Goal: Browse casually: Explore the website without a specific task or goal

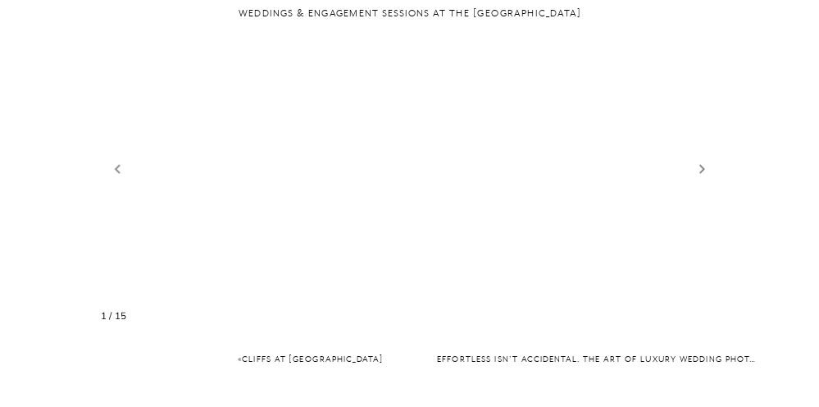
scroll to position [1698, 0]
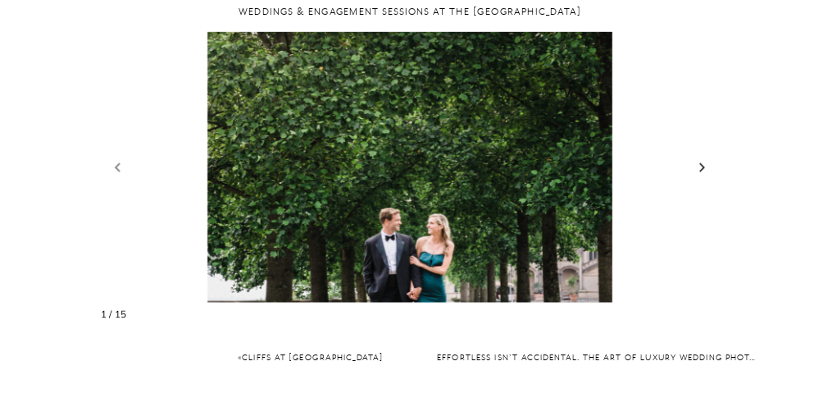
click at [703, 157] on link "Next slide" at bounding box center [702, 167] width 19 height 20
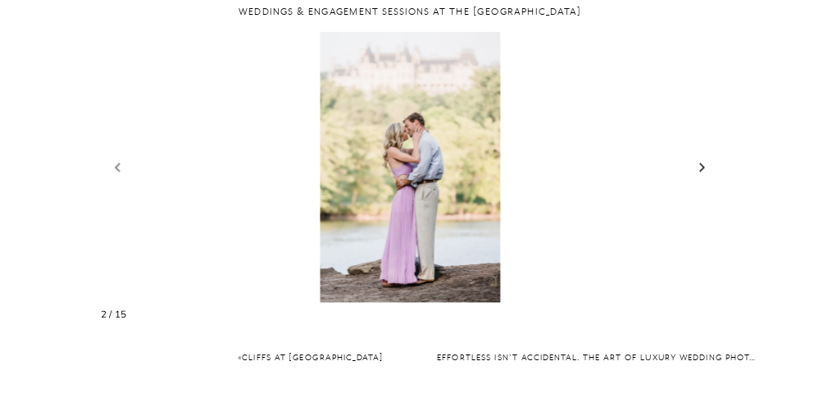
click at [703, 157] on link "Next slide" at bounding box center [702, 167] width 19 height 20
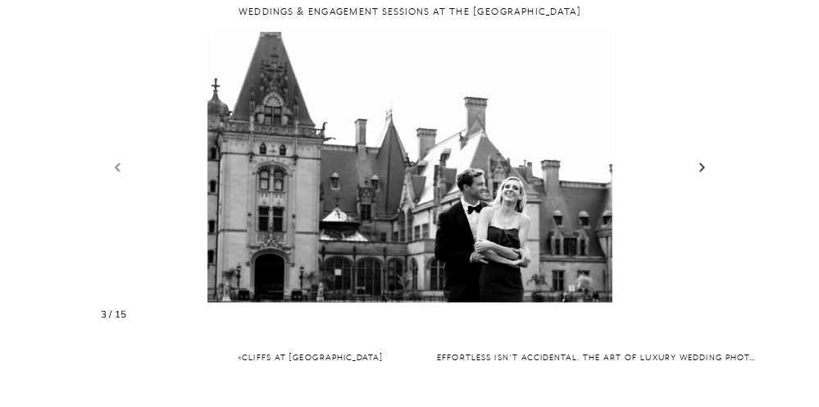
click at [703, 157] on link "Next slide" at bounding box center [702, 167] width 19 height 20
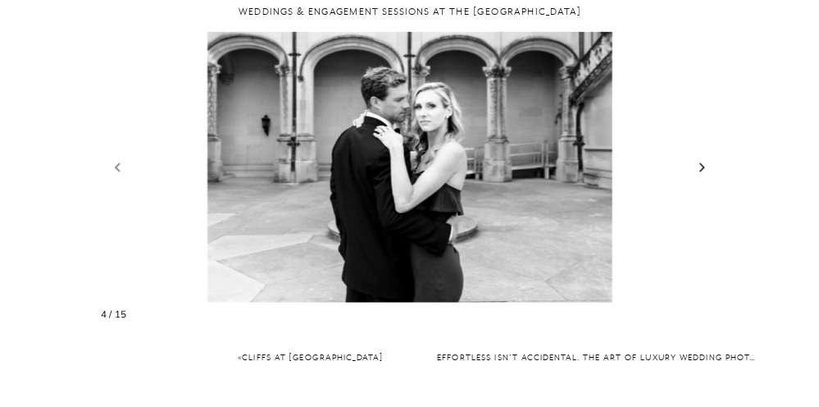
click at [703, 157] on link "Next slide" at bounding box center [702, 167] width 19 height 20
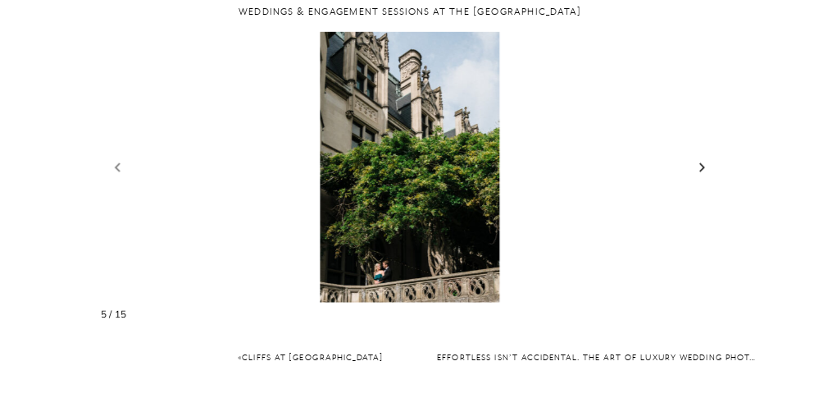
click at [703, 157] on link "Next slide" at bounding box center [702, 167] width 19 height 20
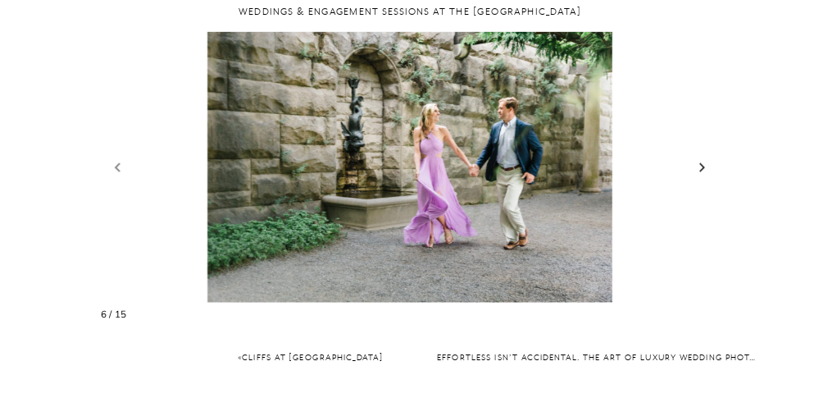
click at [703, 157] on link "Next slide" at bounding box center [702, 167] width 19 height 20
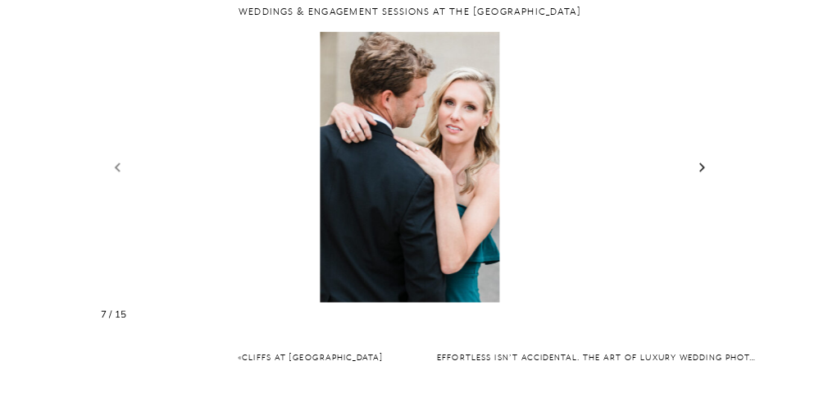
click at [703, 157] on link "Next slide" at bounding box center [702, 167] width 19 height 20
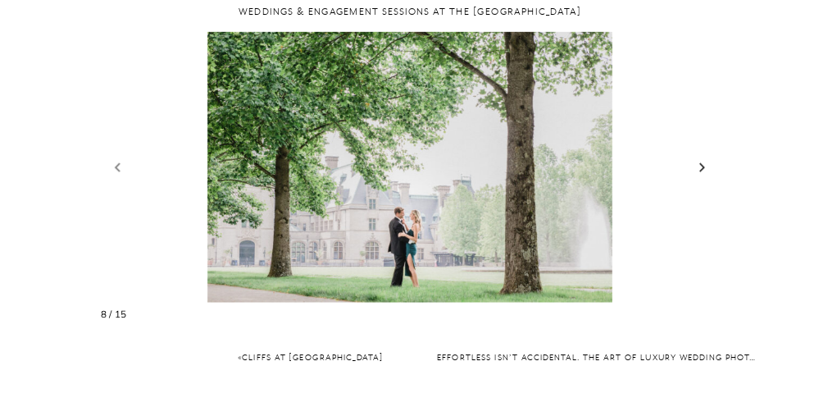
click at [703, 157] on link "Next slide" at bounding box center [702, 167] width 19 height 20
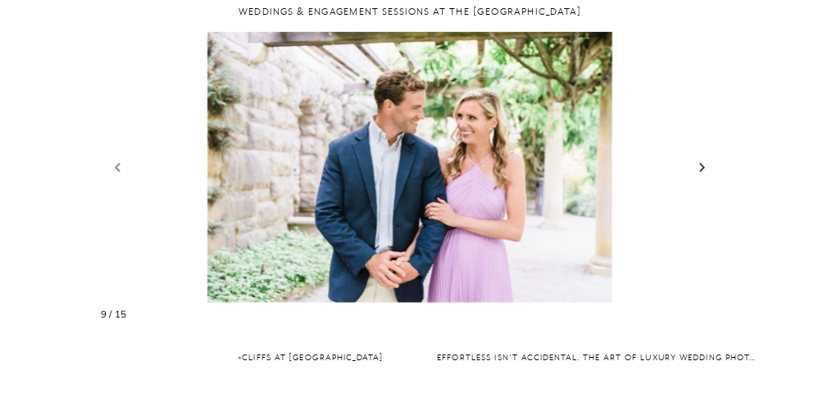
click at [703, 157] on link "Next slide" at bounding box center [702, 167] width 19 height 20
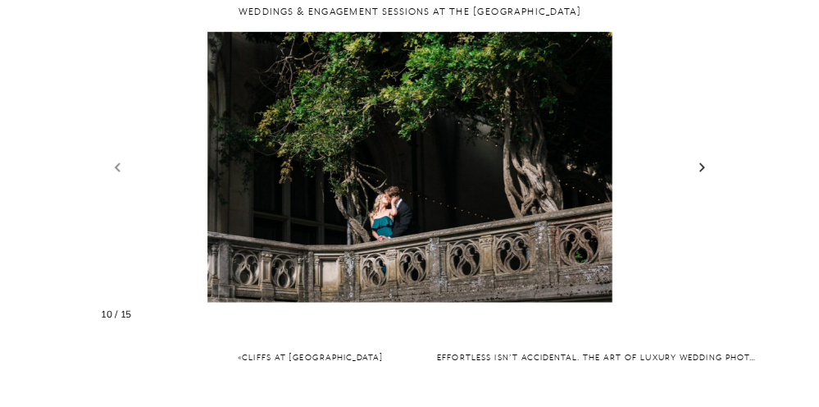
click at [703, 157] on link "Next slide" at bounding box center [702, 167] width 19 height 20
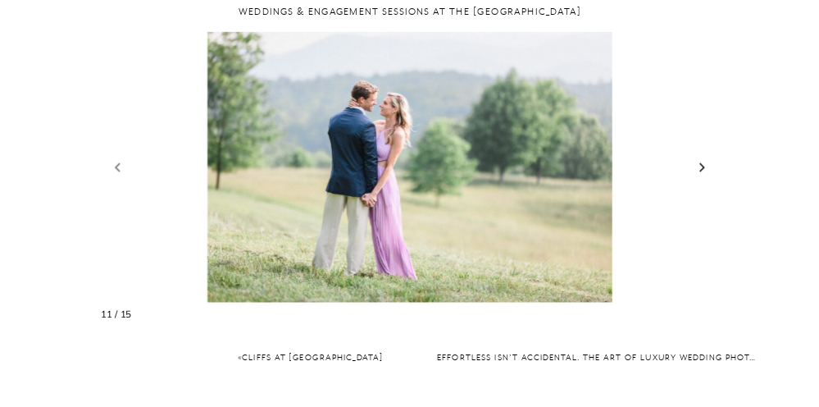
click at [703, 157] on link "Next slide" at bounding box center [702, 167] width 19 height 20
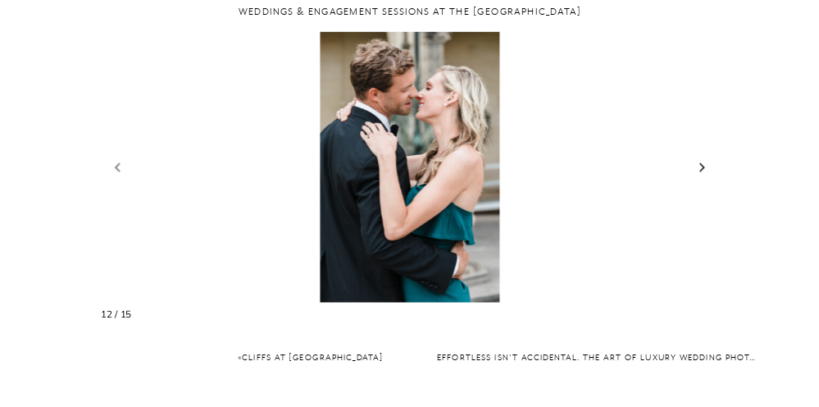
click at [703, 157] on link "Next slide" at bounding box center [702, 167] width 19 height 20
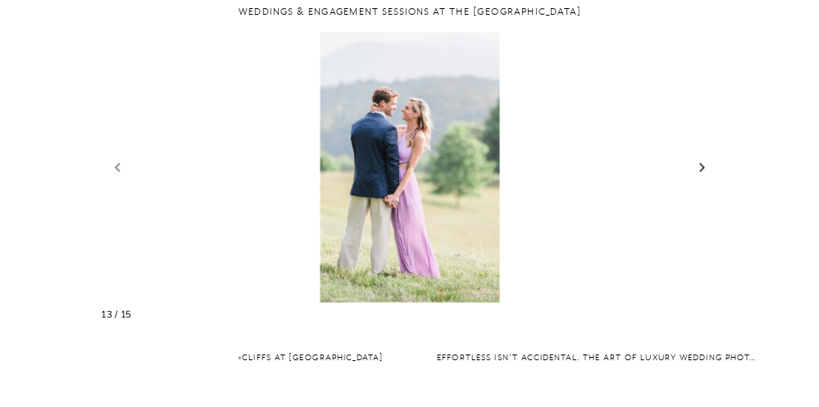
click at [703, 157] on link "Next slide" at bounding box center [702, 167] width 19 height 20
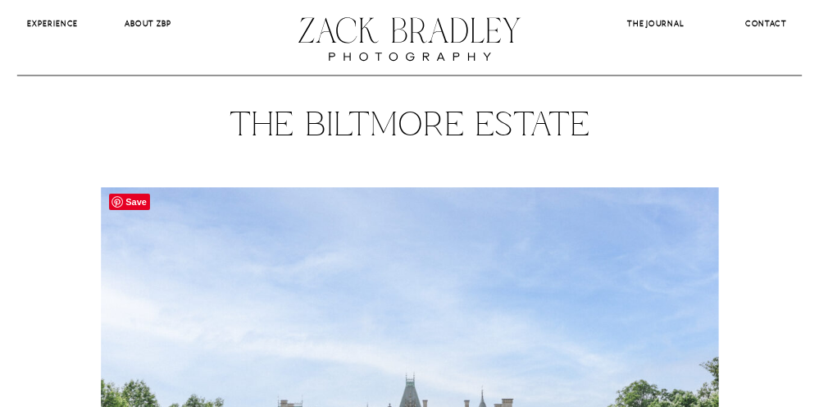
scroll to position [0, 0]
